Goal: Download file/media

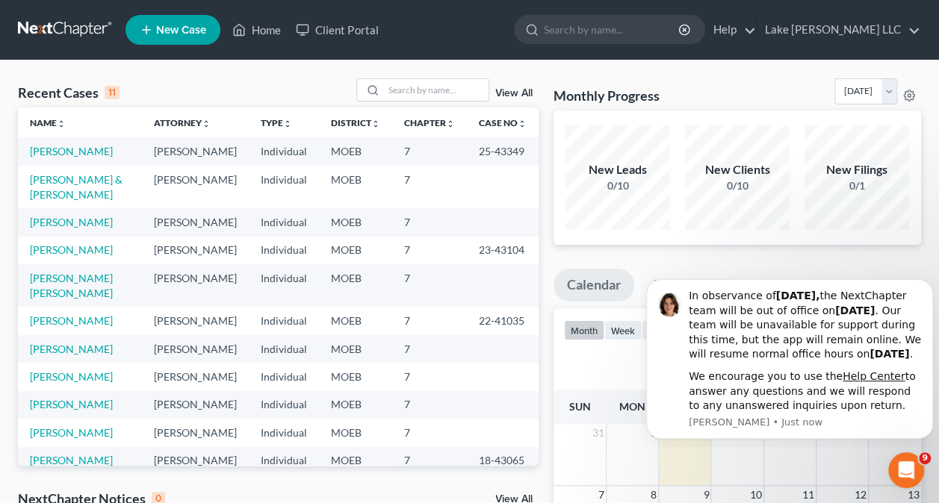
click at [529, 32] on ul "New Case Home Client Portal - No Result - See all results Or Press Enter... Hel…" at bounding box center [523, 29] width 796 height 39
click at [51, 149] on link "[PERSON_NAME]" at bounding box center [71, 151] width 83 height 13
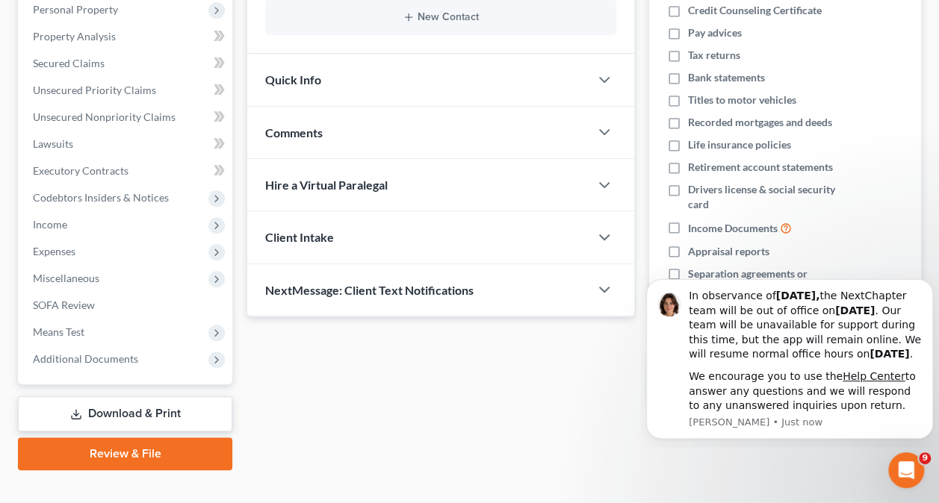
scroll to position [281, 0]
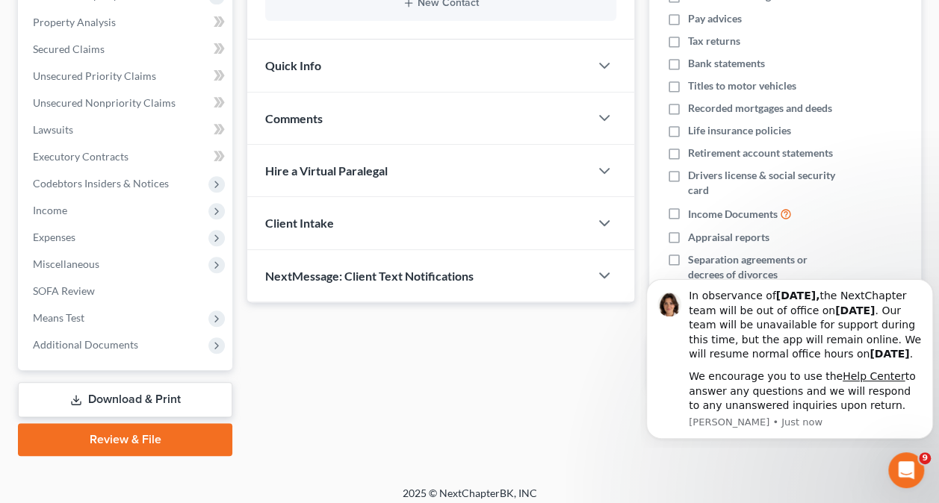
click at [133, 403] on link "Download & Print" at bounding box center [125, 399] width 214 height 35
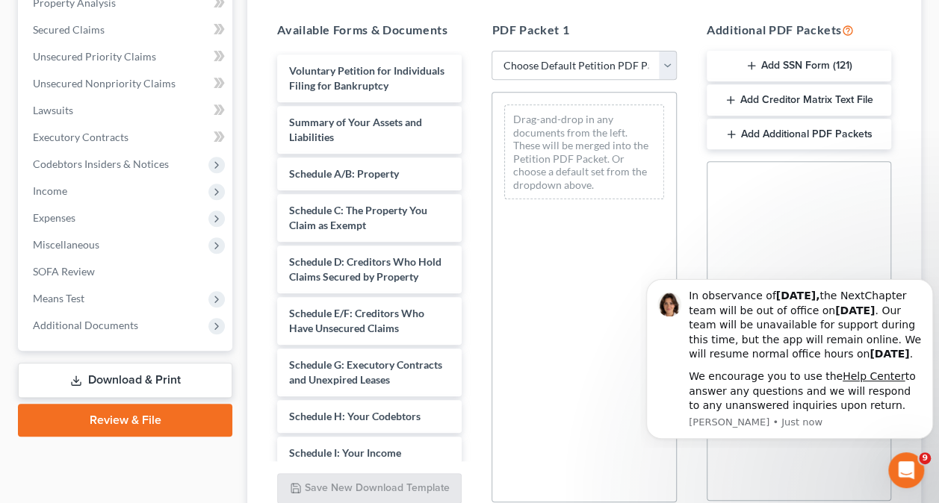
scroll to position [316, 0]
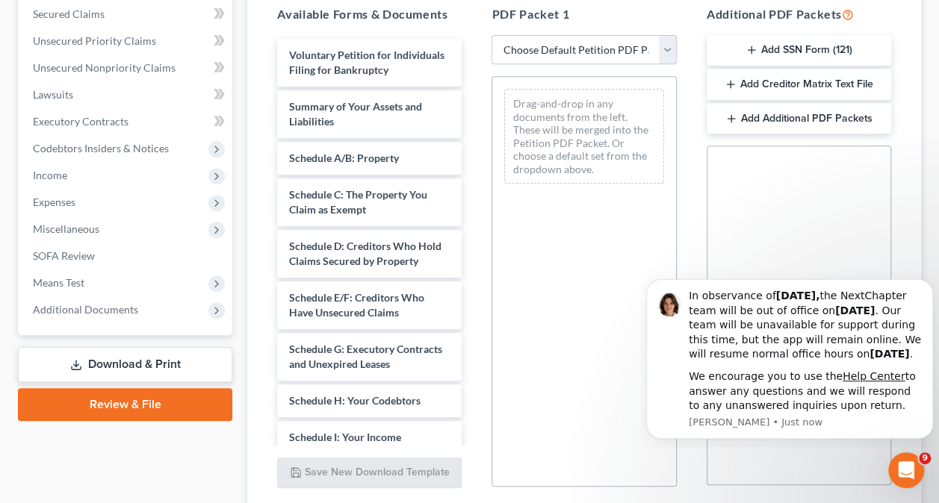
click at [769, 52] on button "Add SSN Form (121)" at bounding box center [799, 50] width 185 height 31
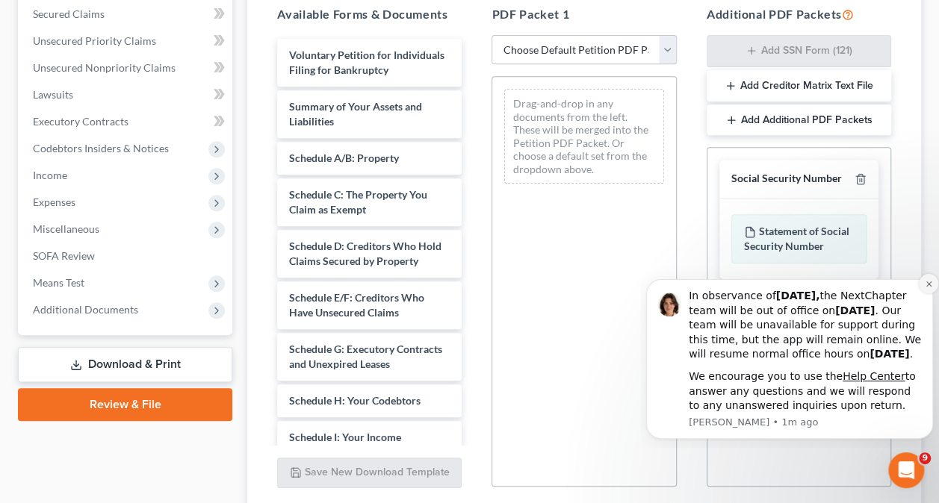
click at [928, 280] on icon "Dismiss notification" at bounding box center [929, 284] width 8 height 8
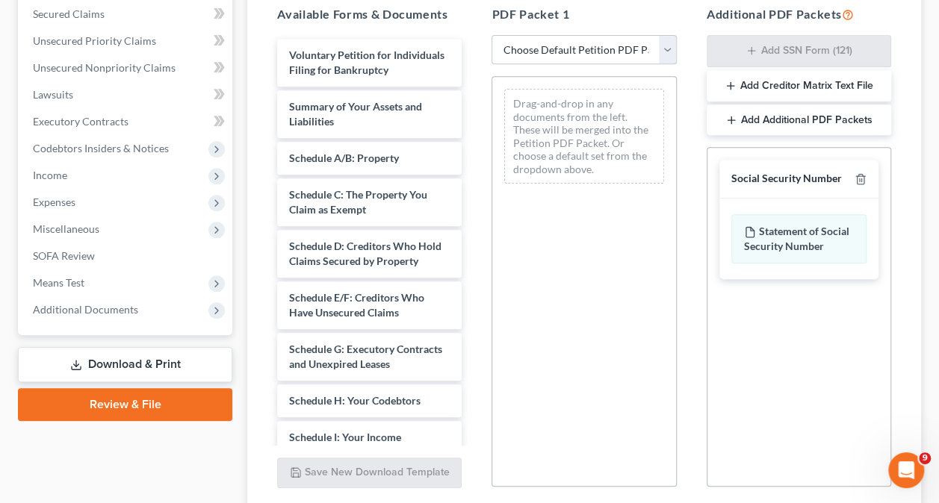
scroll to position [432, 0]
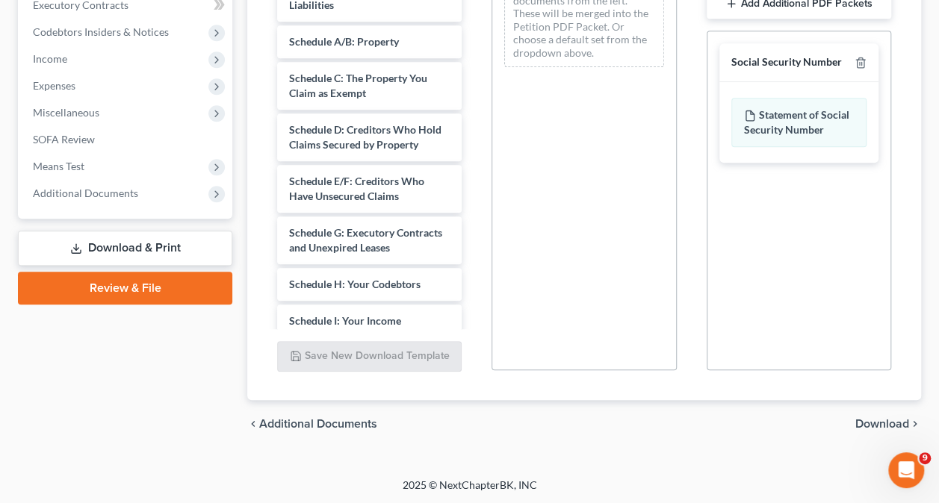
click at [874, 418] on span "Download" at bounding box center [882, 424] width 54 height 12
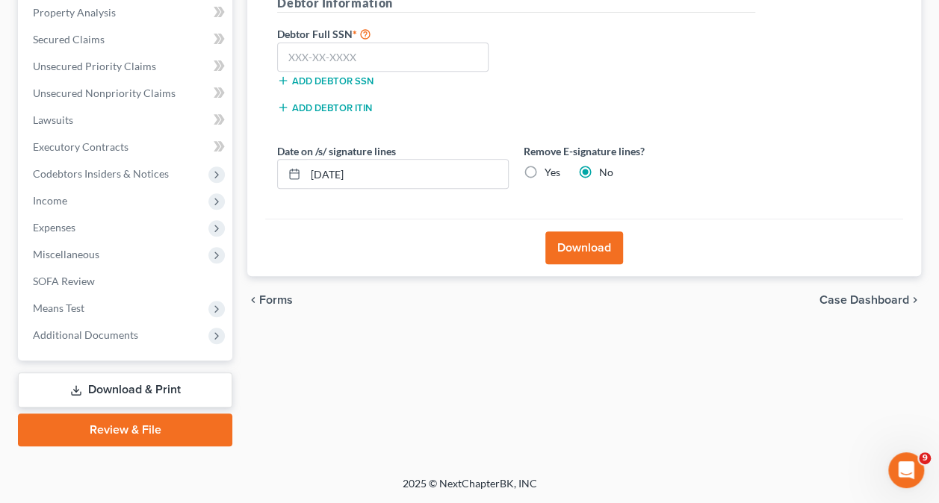
scroll to position [288, 0]
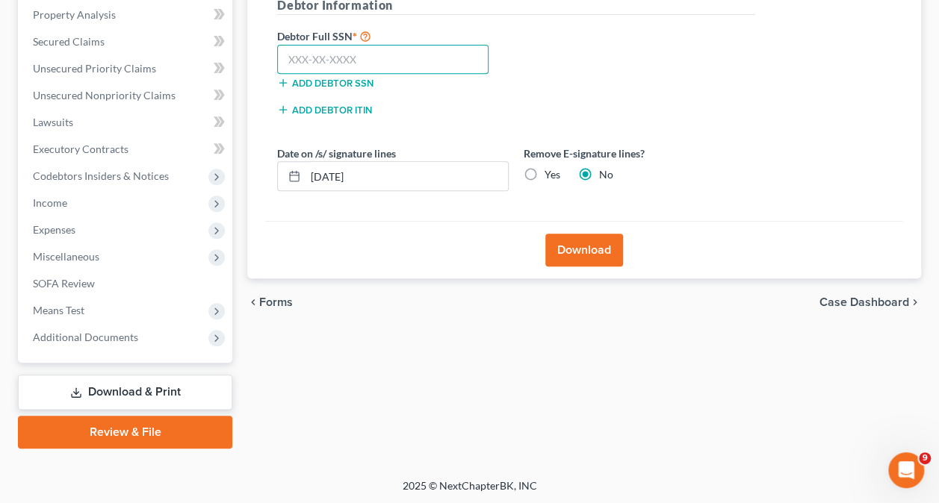
click at [375, 57] on input "text" at bounding box center [382, 60] width 211 height 30
type input "499-08-9307"
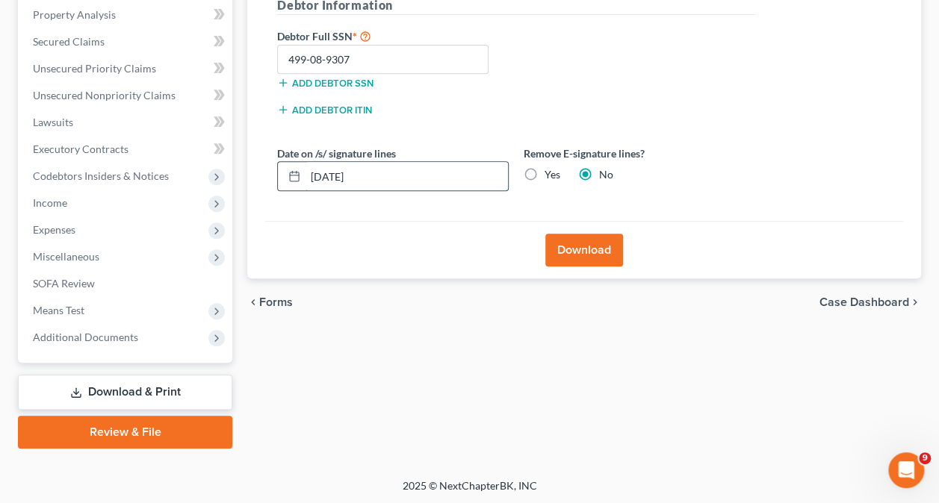
click at [374, 167] on input "[DATE]" at bounding box center [407, 176] width 202 height 28
click at [338, 173] on input "[DATE]" at bounding box center [407, 176] width 202 height 28
click at [338, 175] on input "[DATE]" at bounding box center [407, 176] width 202 height 28
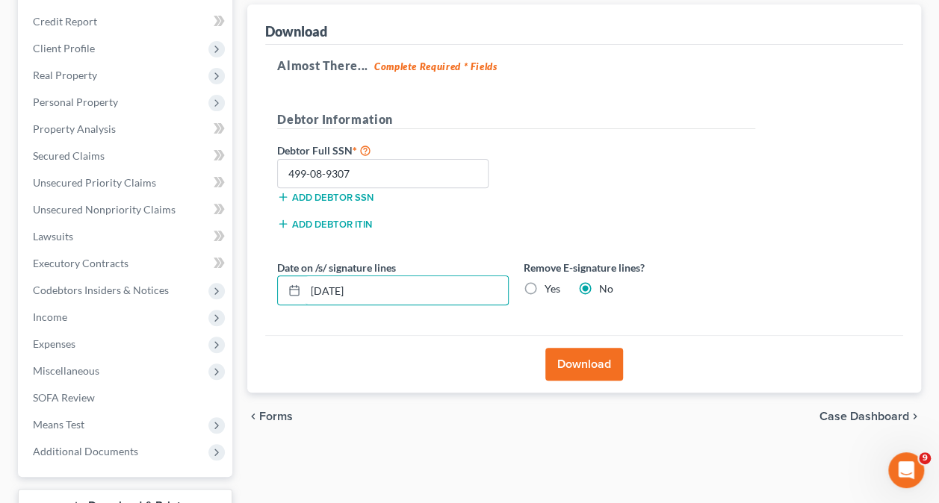
scroll to position [176, 0]
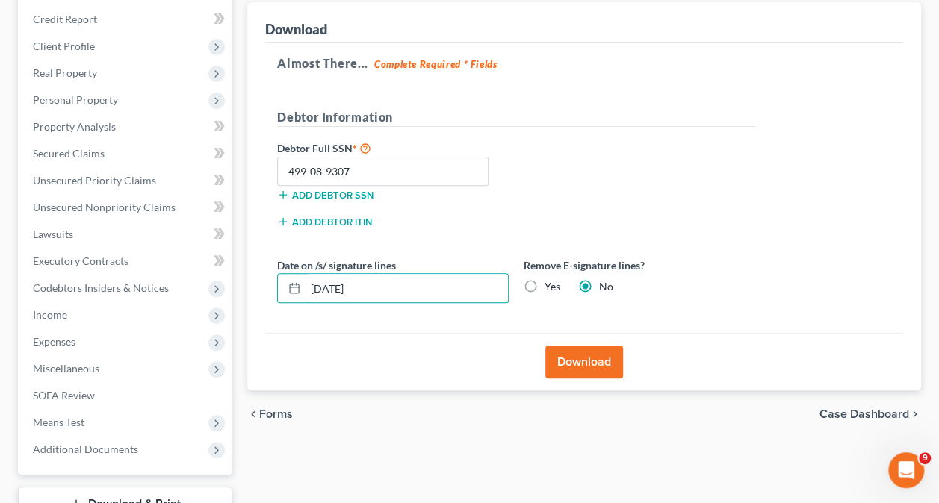
type input "[DATE]"
click at [583, 360] on button "Download" at bounding box center [584, 362] width 78 height 33
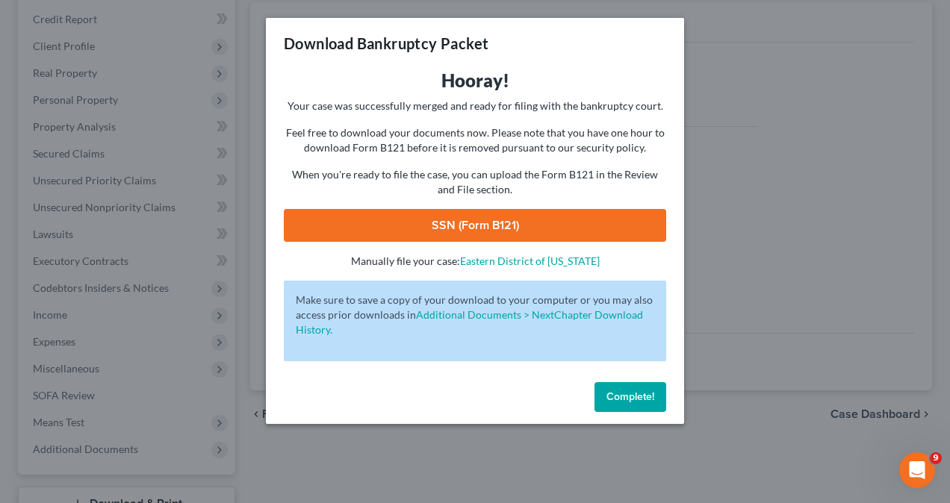
click at [478, 226] on link "SSN (Form B121)" at bounding box center [475, 225] width 382 height 33
click at [635, 400] on span "Complete!" at bounding box center [631, 397] width 48 height 13
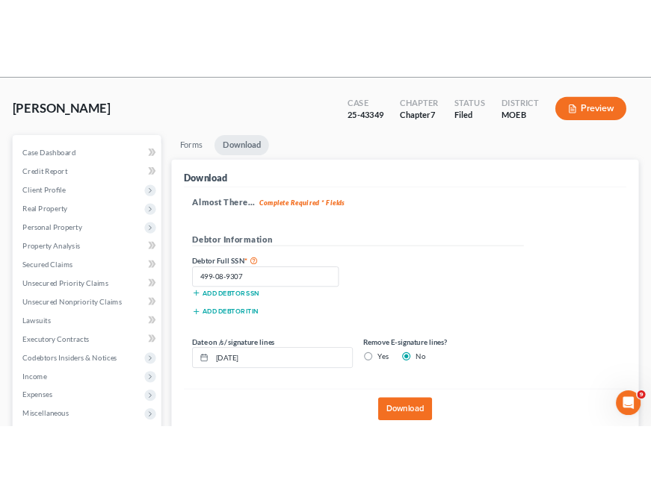
scroll to position [0, 0]
